Goal: Check status: Check status

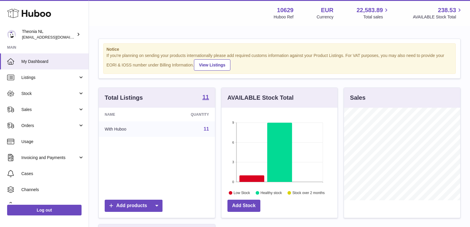
scroll to position [92, 116]
click at [78, 111] on link "Sales" at bounding box center [44, 109] width 89 height 16
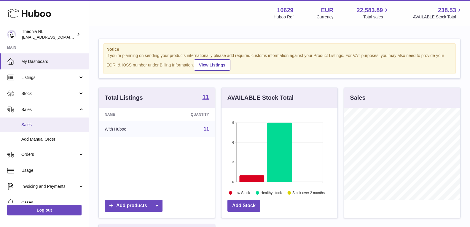
click at [61, 124] on span "Sales" at bounding box center [52, 125] width 63 height 6
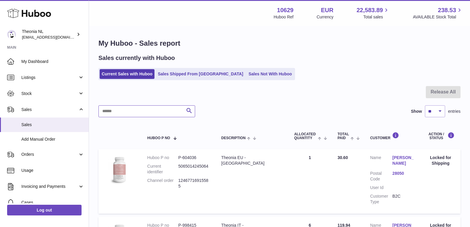
click at [161, 109] on input "text" at bounding box center [146, 111] width 97 height 12
paste input "**********"
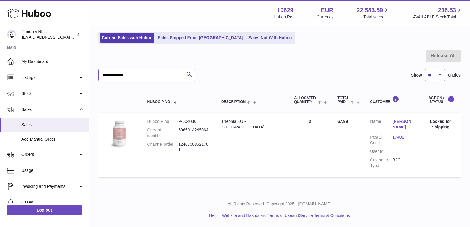
scroll to position [42, 0]
type input "**********"
click at [440, 122] on div "Locked for Shipping" at bounding box center [441, 124] width 28 height 11
click at [434, 119] on div "Locked for Shipping" at bounding box center [441, 124] width 28 height 11
click at [380, 119] on dt "Customer Name" at bounding box center [381, 125] width 22 height 13
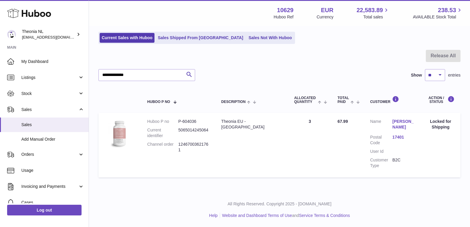
click at [404, 120] on link "LAIA TOMAS SANCHEZ" at bounding box center [403, 124] width 22 height 11
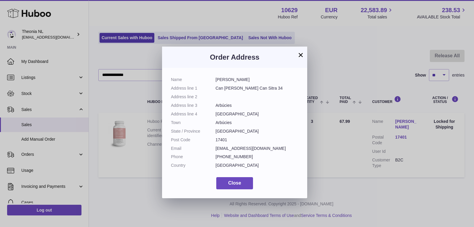
click at [301, 55] on button "×" at bounding box center [300, 54] width 7 height 7
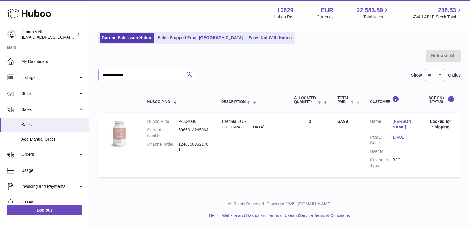
click at [305, 158] on td "Quantity Sold 3" at bounding box center [309, 145] width 43 height 64
